Goal: Find specific page/section: Find specific page/section

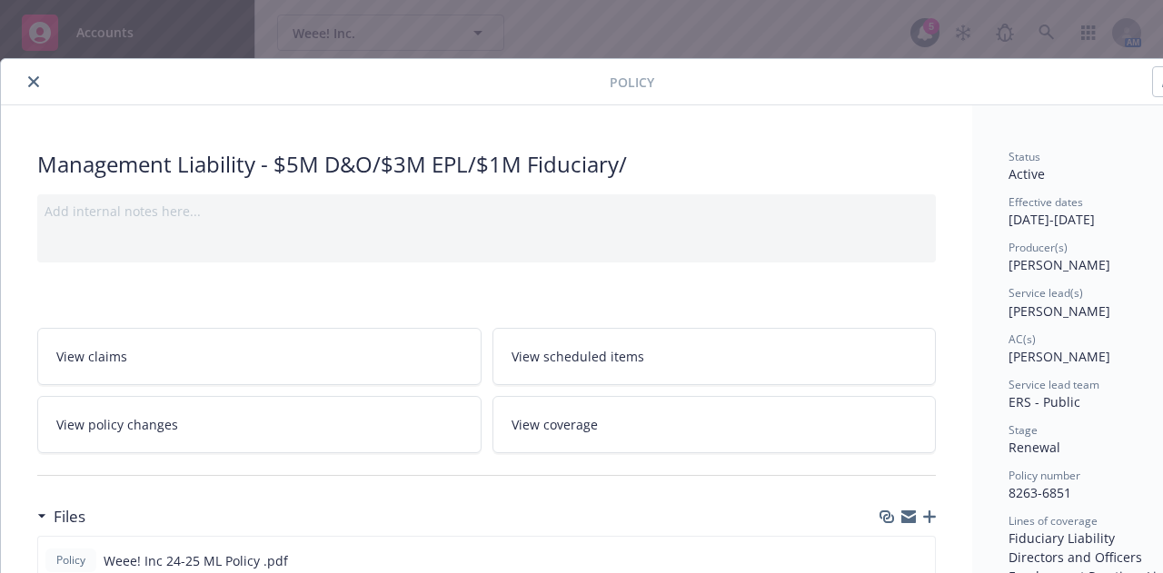
click at [35, 85] on icon "close" at bounding box center [33, 81] width 11 height 11
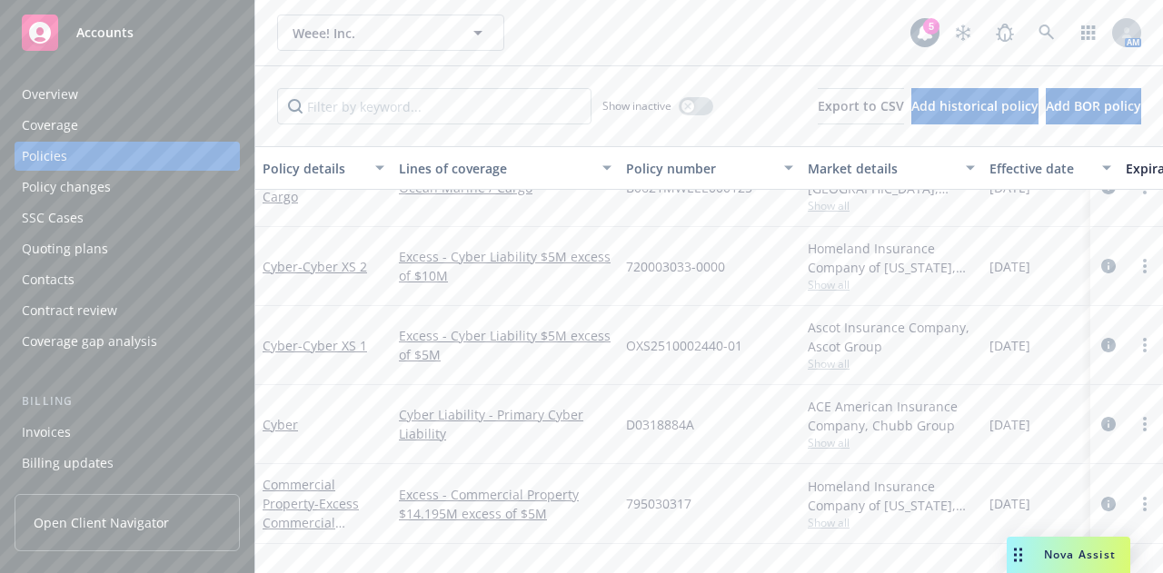
scroll to position [194, 0]
click at [336, 261] on span "- Cyber XS 2" at bounding box center [332, 267] width 69 height 17
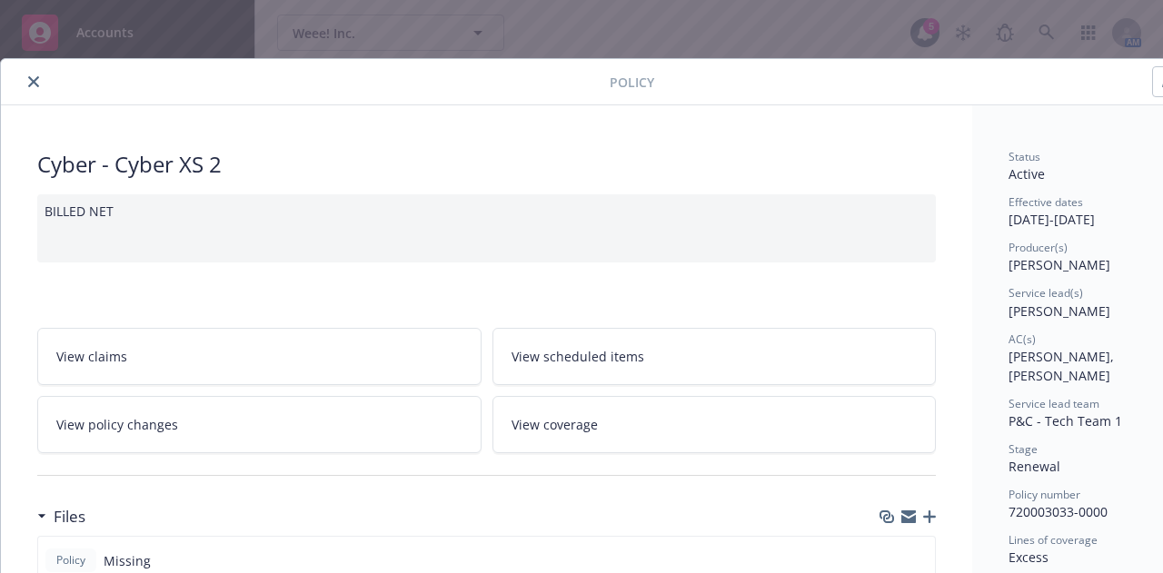
click at [33, 76] on icon "close" at bounding box center [33, 81] width 11 height 11
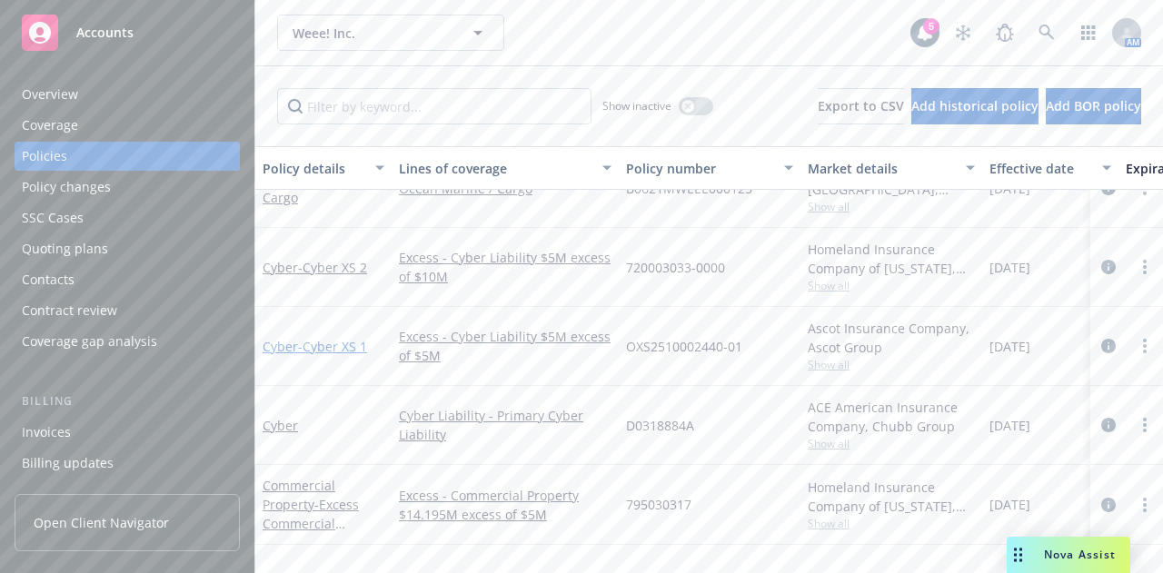
click at [347, 343] on span "- Cyber XS 1" at bounding box center [332, 346] width 69 height 17
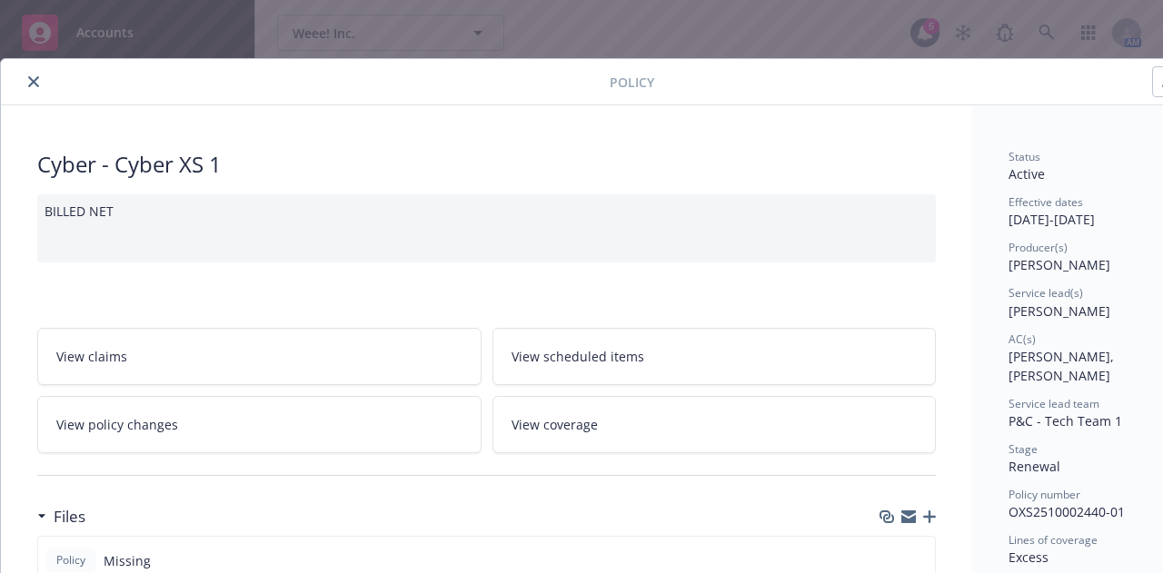
click at [36, 83] on icon "close" at bounding box center [33, 81] width 11 height 11
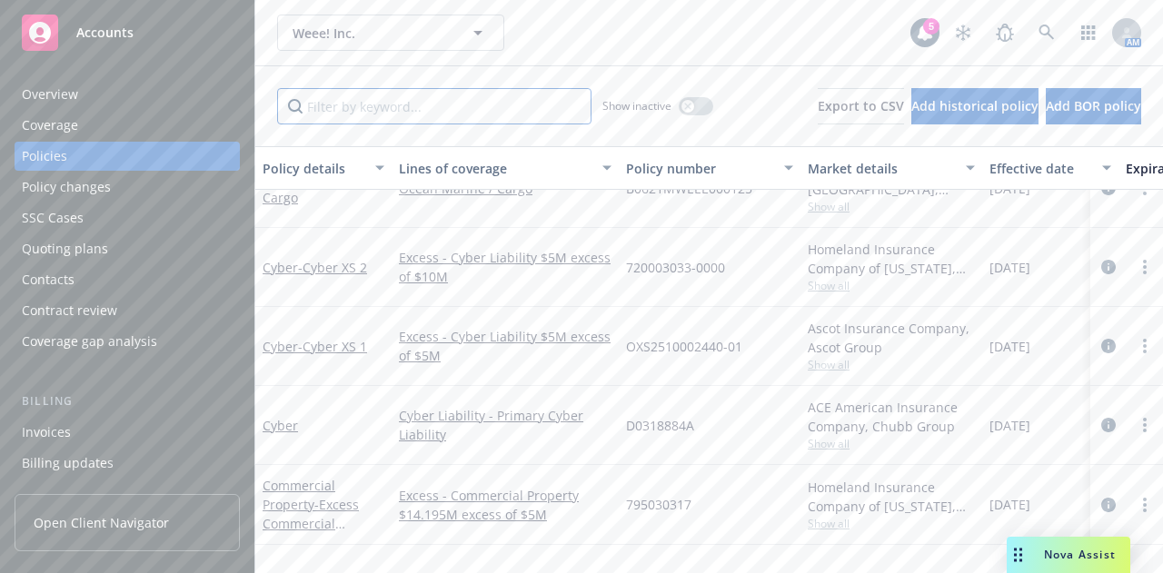
click at [349, 99] on input "Filter by keyword..." at bounding box center [434, 106] width 314 height 36
type input "[PERSON_NAME]"
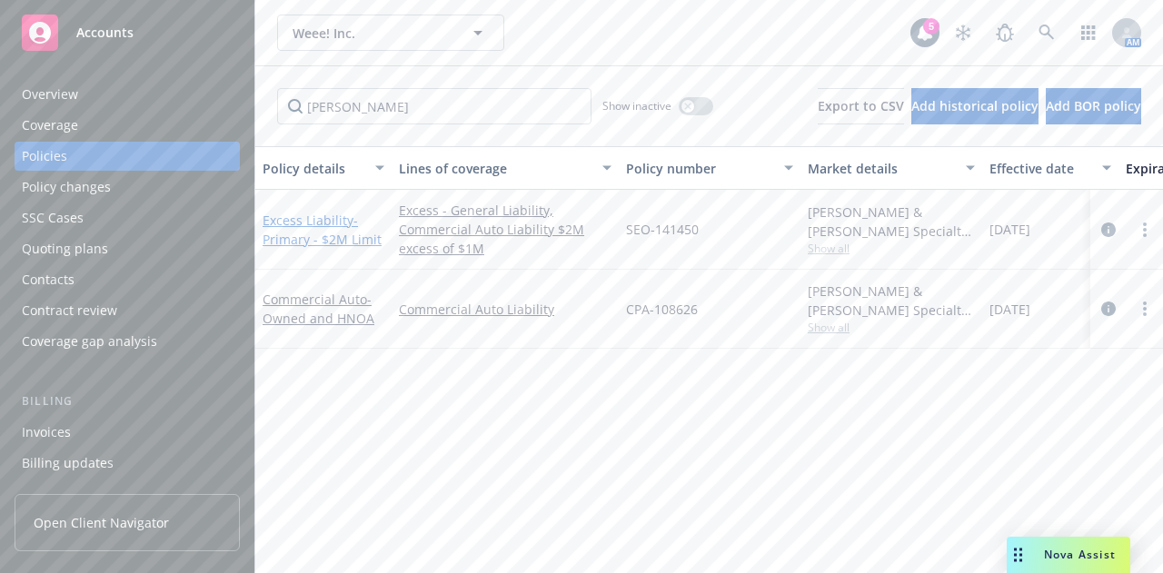
click at [314, 224] on link "Excess Liability - Primary - $2M Limit" at bounding box center [322, 230] width 119 height 36
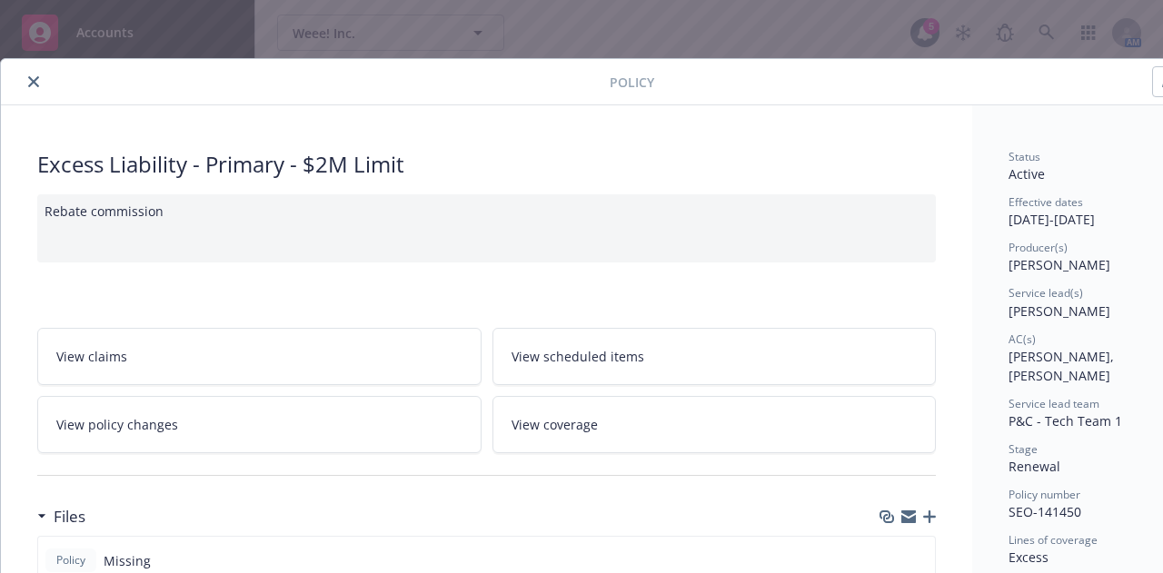
click at [29, 78] on icon "close" at bounding box center [33, 81] width 11 height 11
click at [29, 78] on div "Overview Coverage Policies Policy changes SSC Cases Quoting plans Contacts Cont…" at bounding box center [127, 315] width 254 height 515
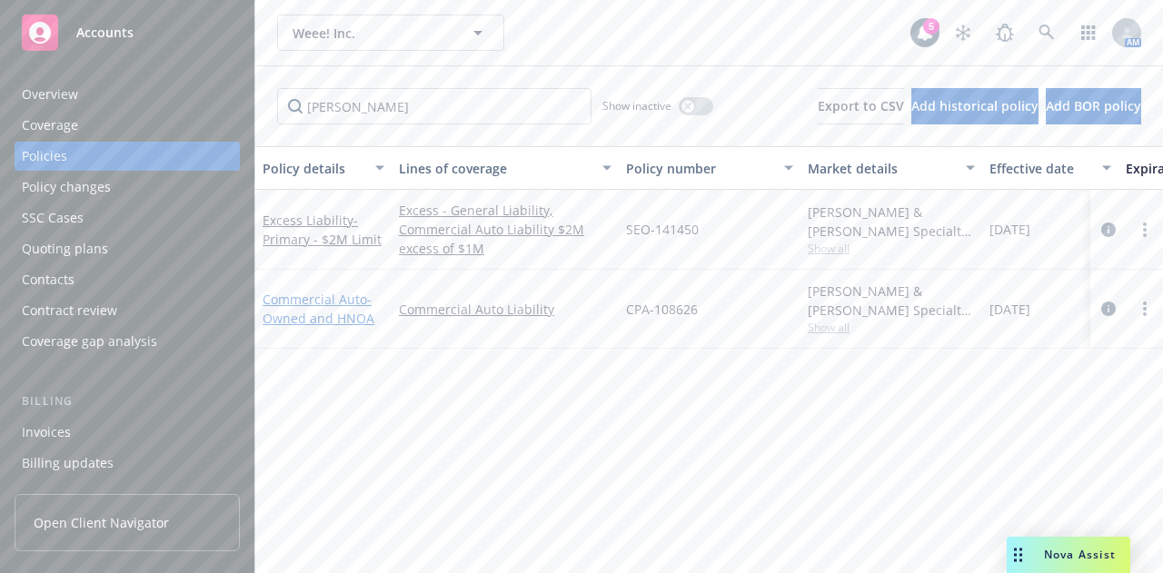
click at [335, 315] on span "- Owned and HNOA" at bounding box center [319, 309] width 112 height 36
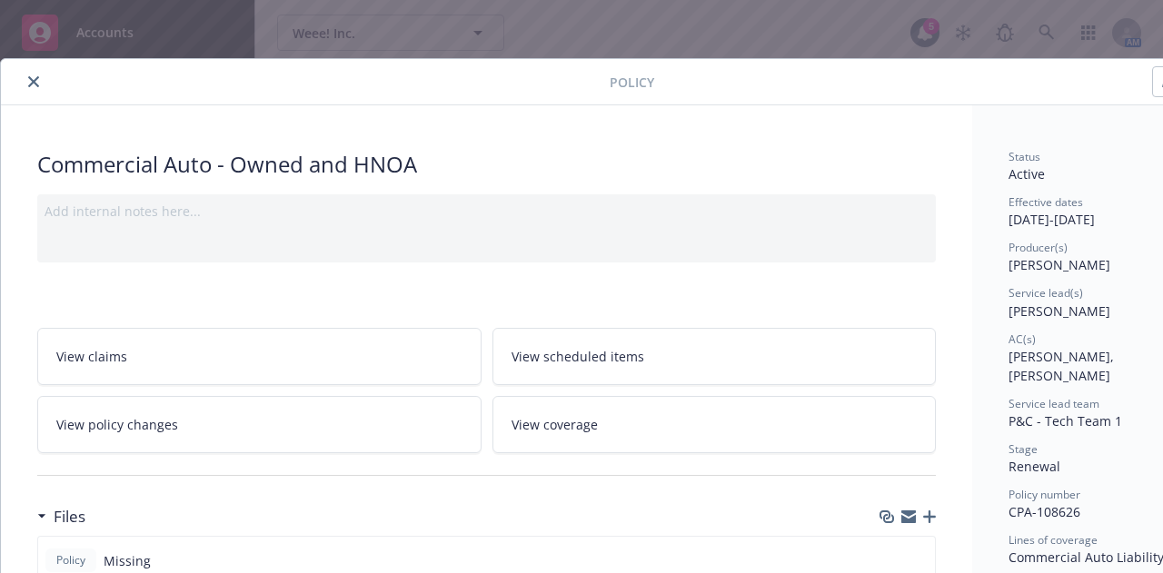
click at [25, 75] on button "close" at bounding box center [34, 82] width 22 height 22
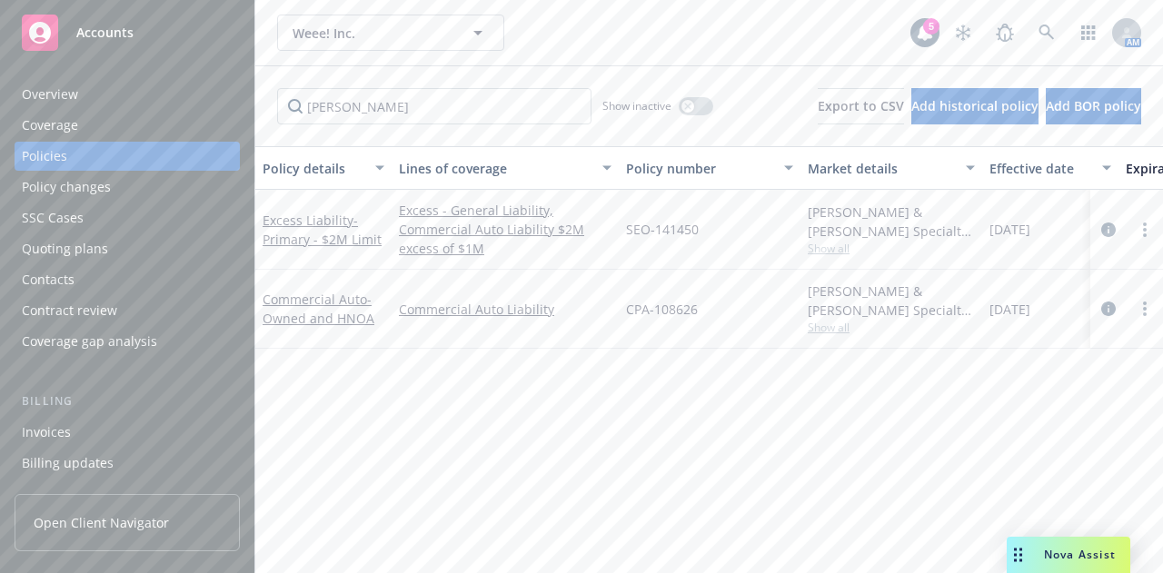
click at [630, 58] on div "Weee! Inc. Weee! Inc. 5 AM" at bounding box center [709, 32] width 908 height 65
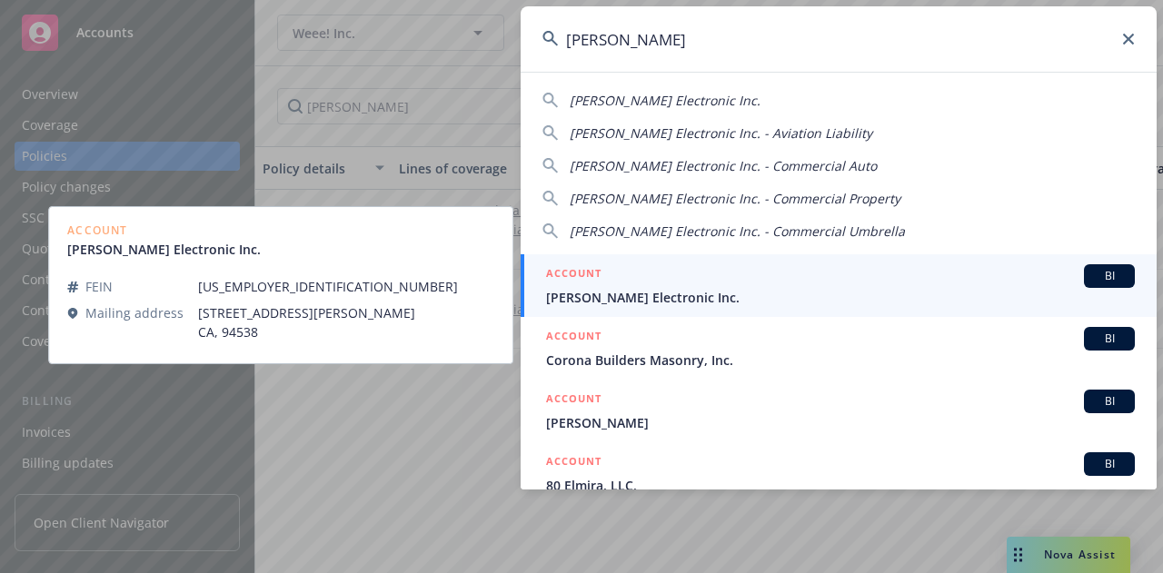
type input "[PERSON_NAME]"
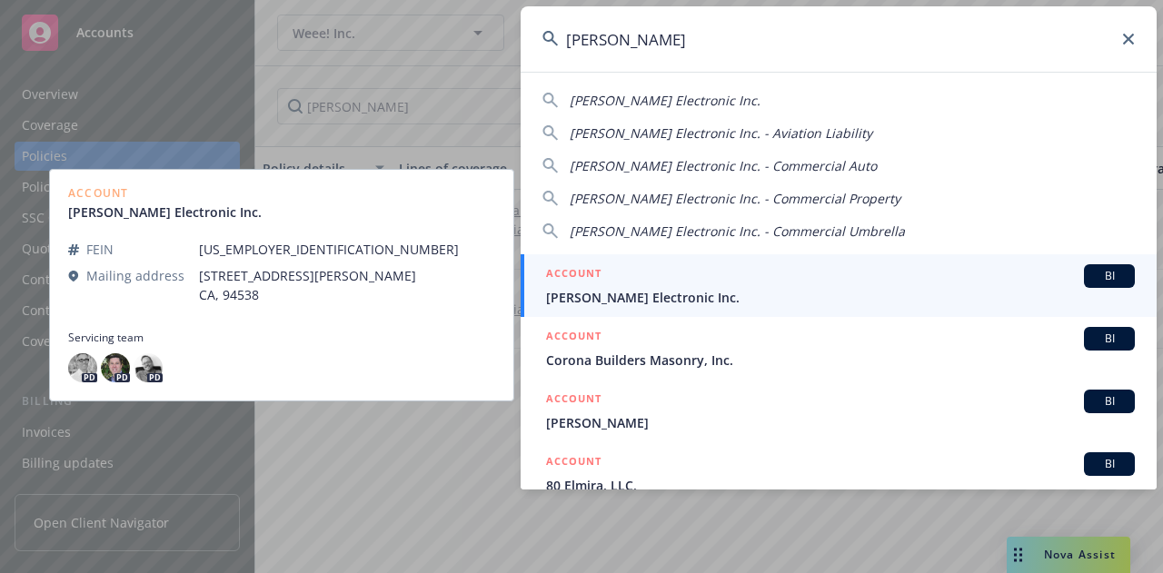
click at [687, 292] on span "[PERSON_NAME] Electronic Inc." at bounding box center [840, 297] width 589 height 19
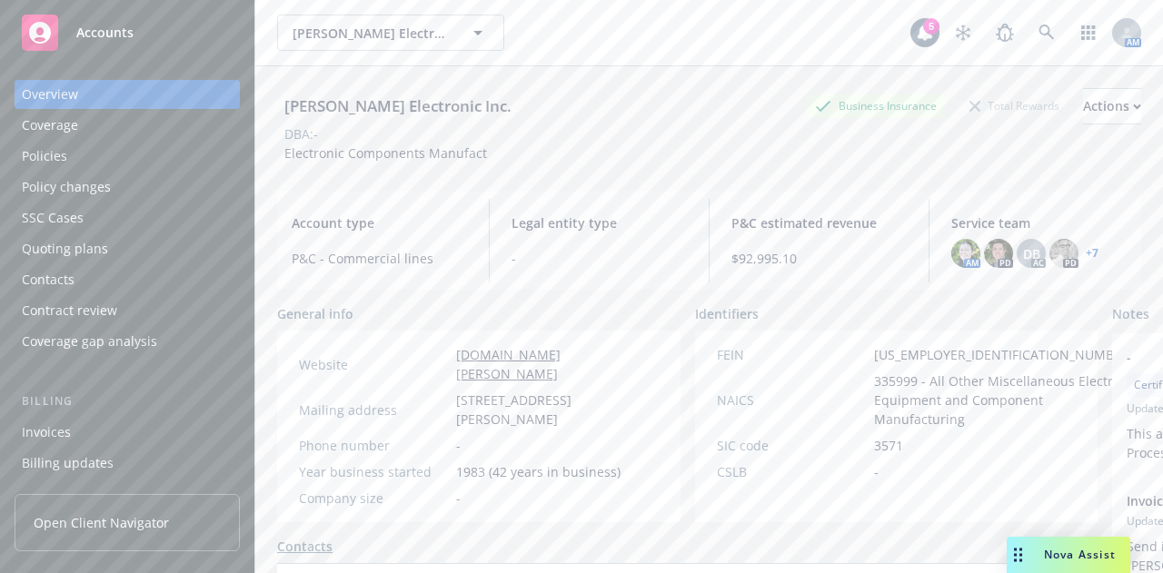
click at [173, 152] on div "Policies" at bounding box center [127, 156] width 211 height 29
